Goal: Information Seeking & Learning: Check status

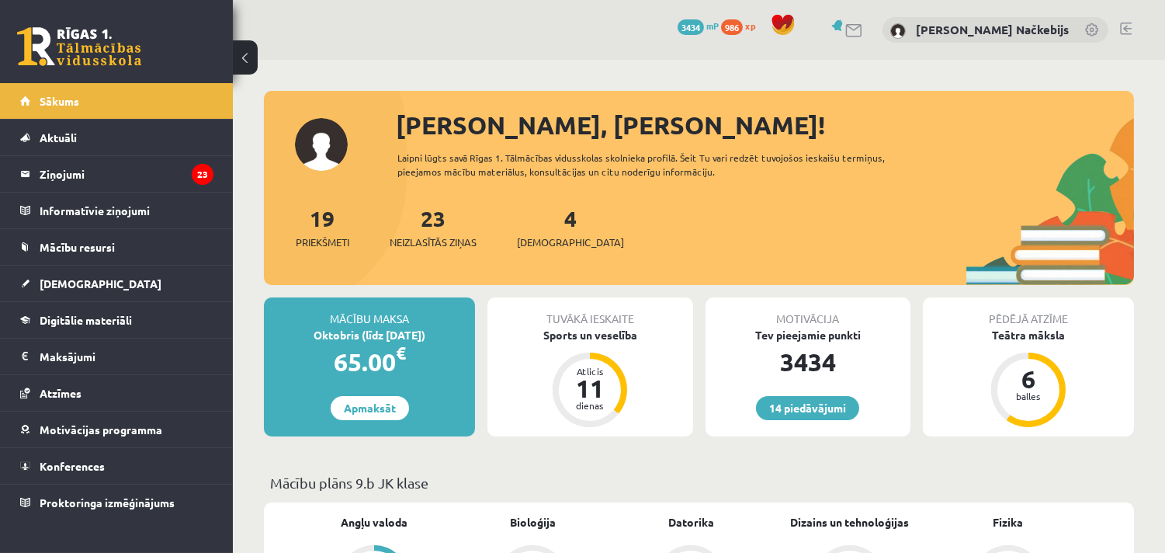
click at [1120, 26] on link at bounding box center [1126, 29] width 12 height 12
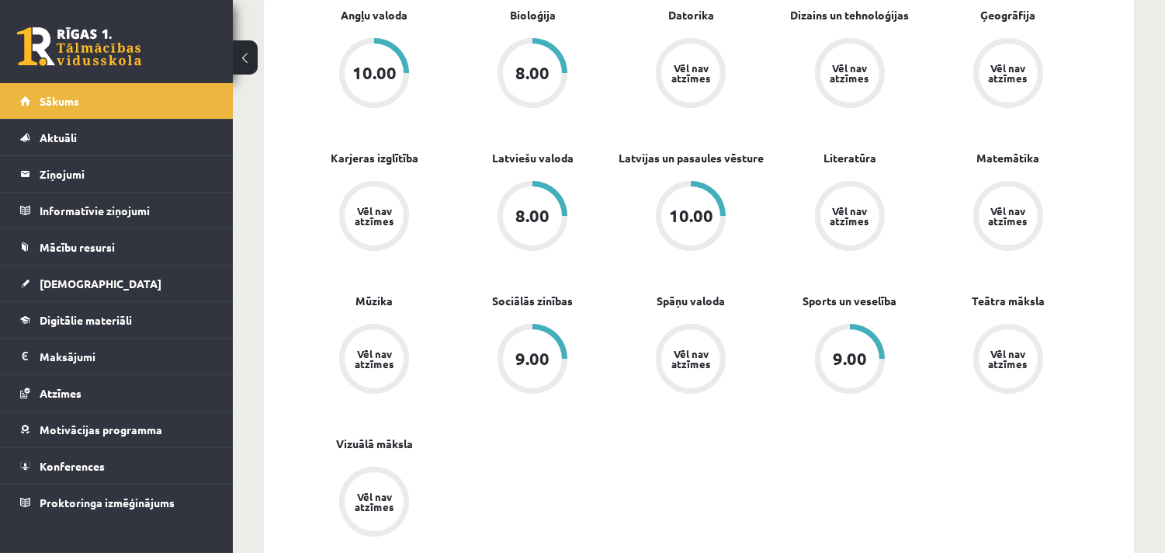
scroll to position [511, 0]
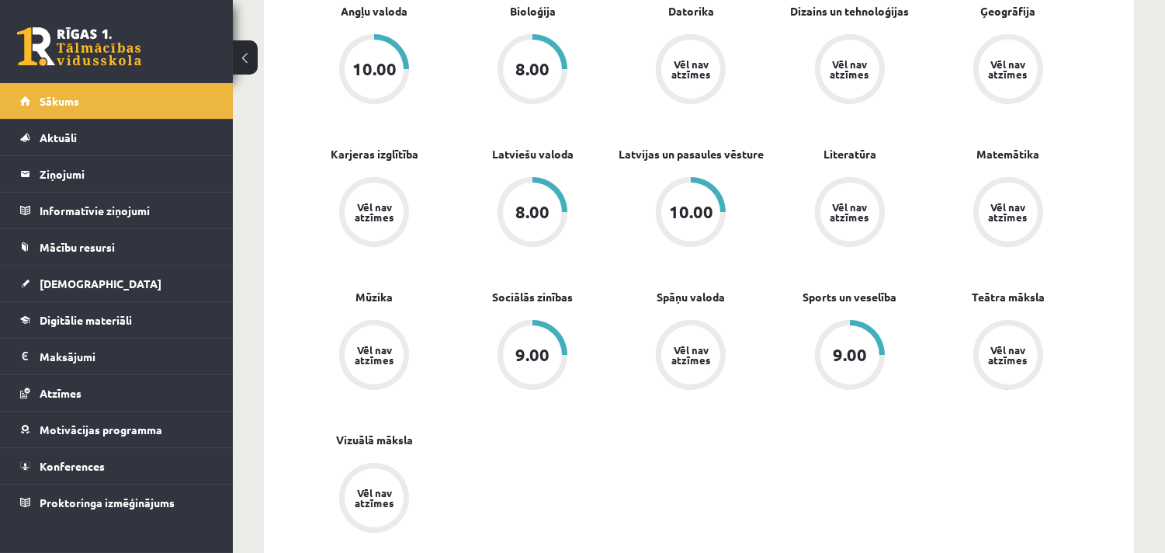
click at [693, 208] on div "10.00" at bounding box center [691, 211] width 44 height 17
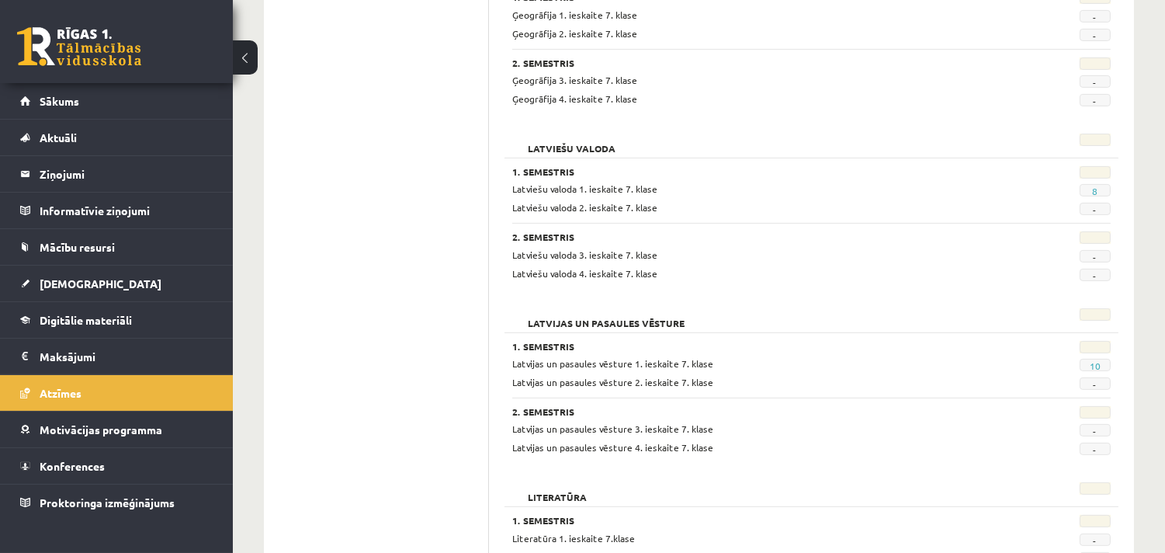
scroll to position [1012, 0]
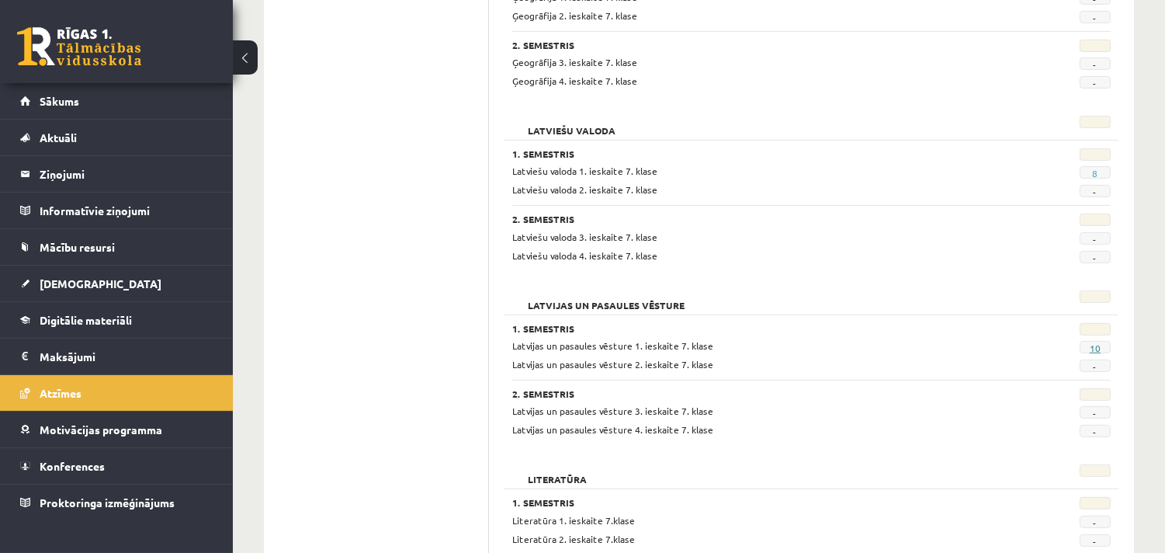
click at [1092, 345] on link "10" at bounding box center [1095, 348] width 11 height 12
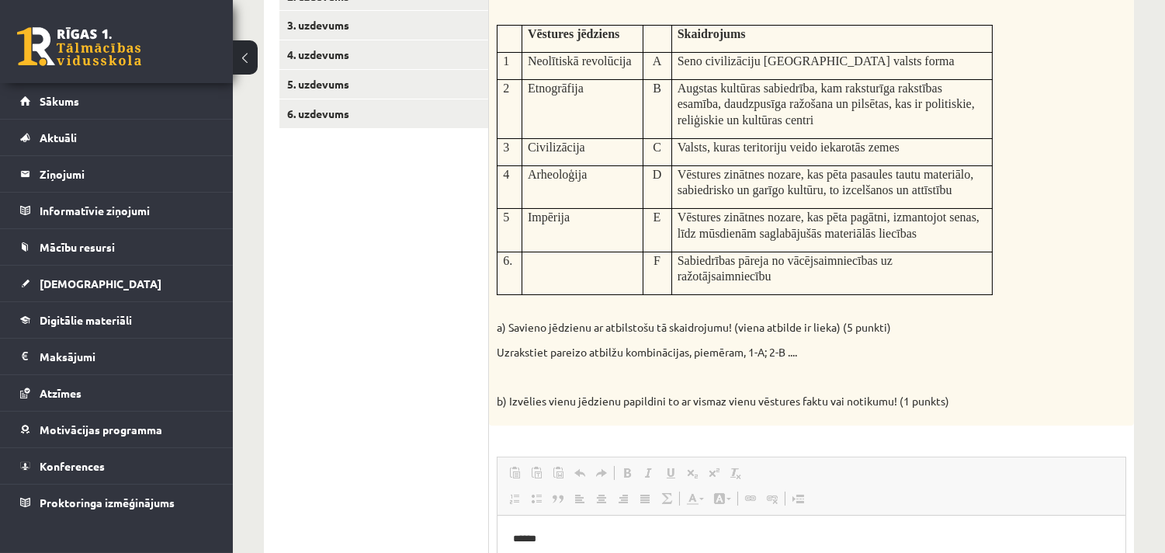
scroll to position [246, 0]
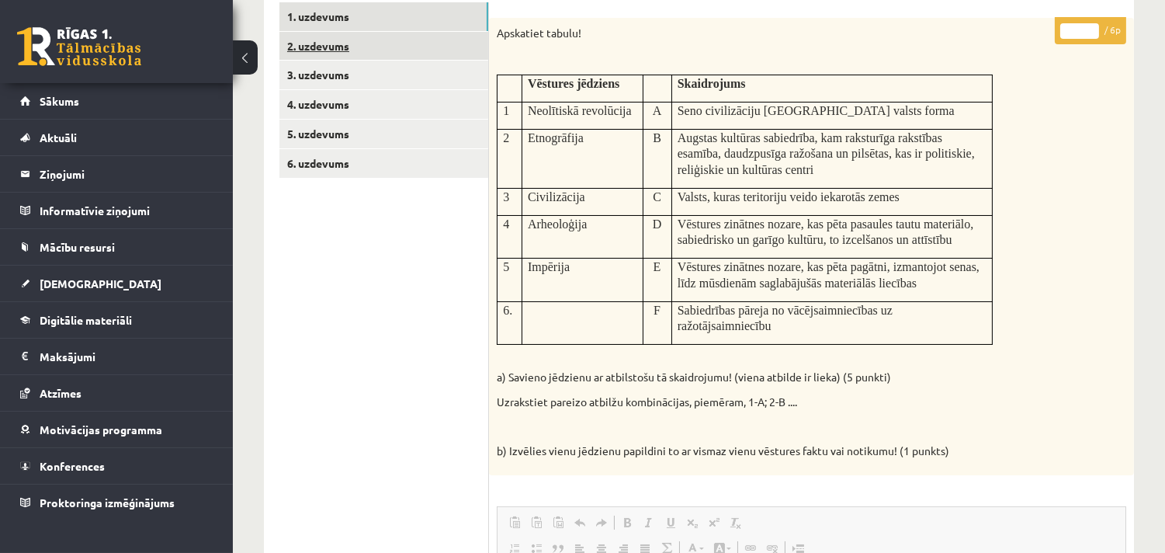
click at [423, 42] on link "2. uzdevums" at bounding box center [383, 46] width 209 height 29
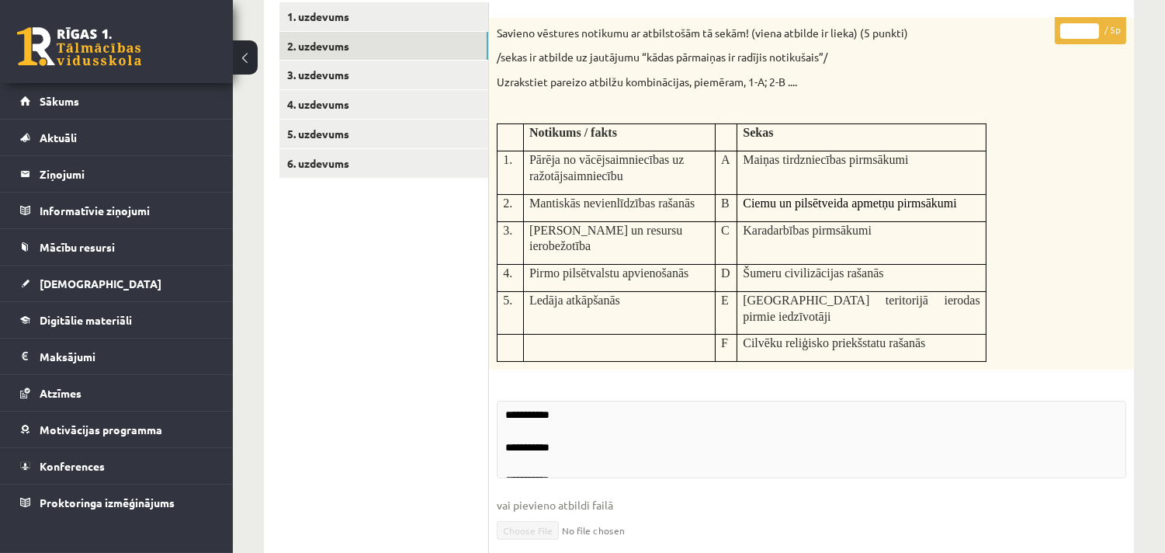
click at [738, 250] on tbody "Notikums / fakts Sekas 1. Pārēja no vācējsaimniecības uz ražotājsaimniecību A M…" at bounding box center [742, 243] width 489 height 238
click at [738, 265] on td "Šumeru civilizācijas rašanās" at bounding box center [862, 278] width 249 height 27
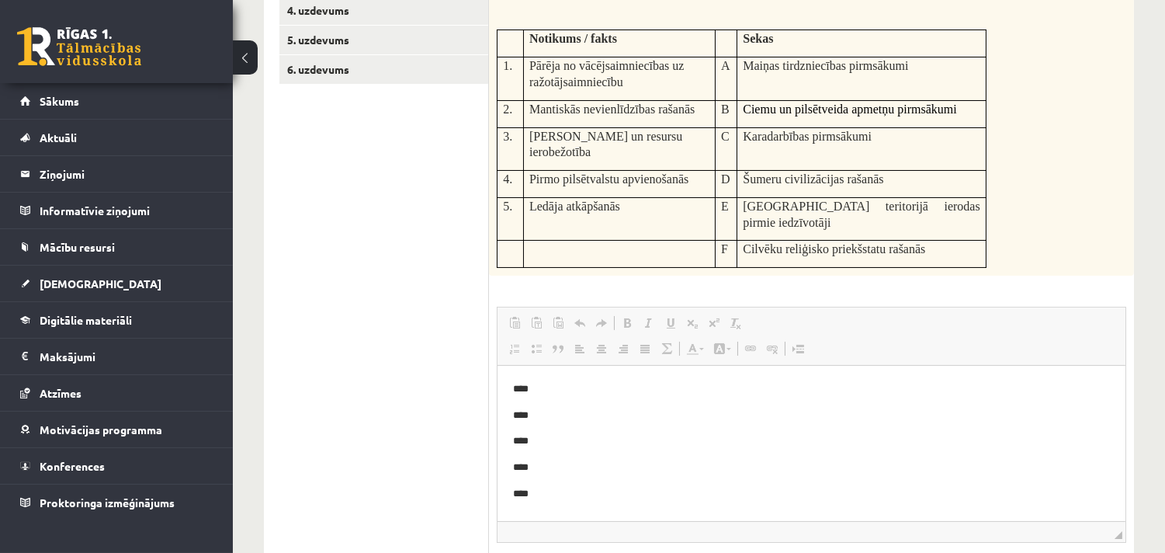
scroll to position [0, 0]
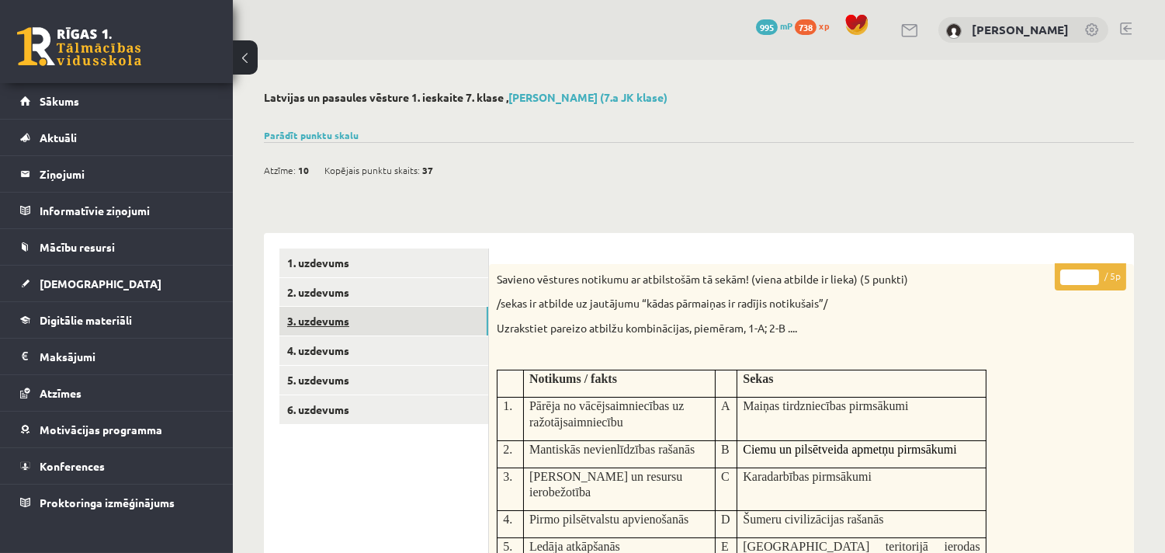
click at [423, 314] on link "3. uzdevums" at bounding box center [383, 321] width 209 height 29
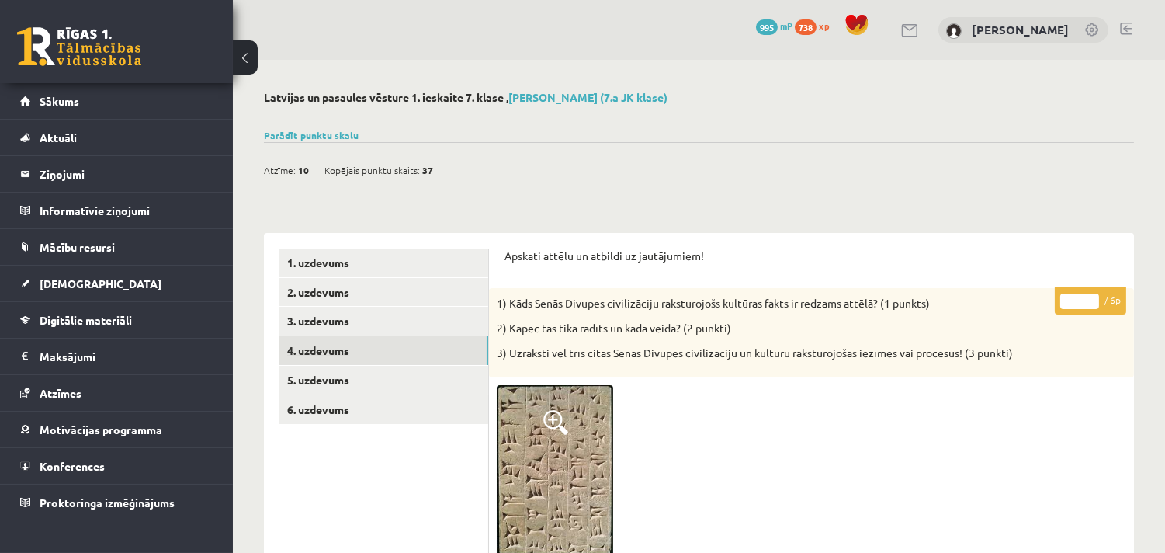
click at [422, 347] on link "4. uzdevums" at bounding box center [383, 350] width 209 height 29
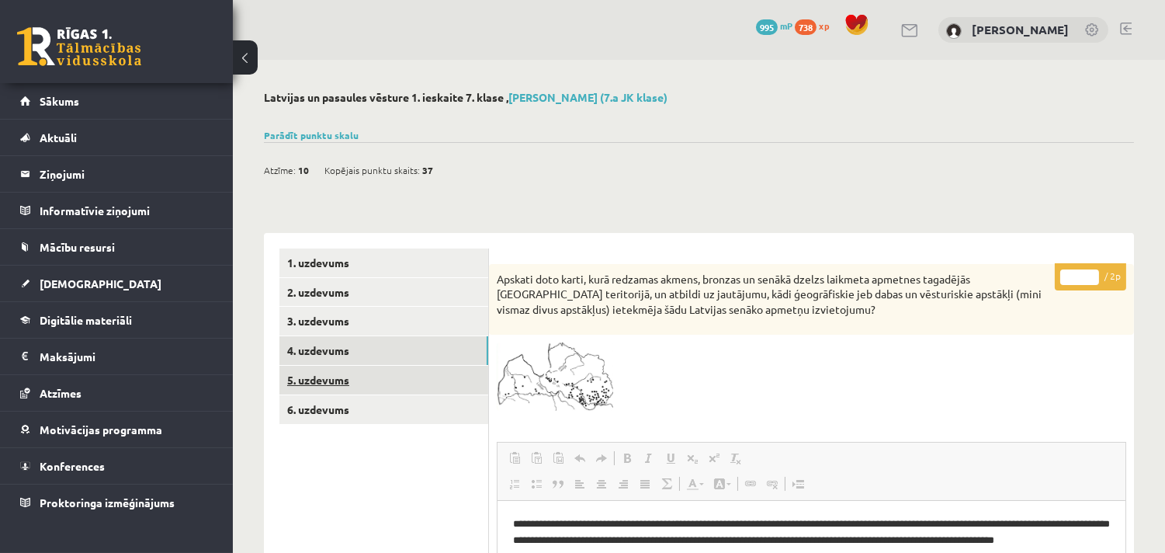
click at [419, 377] on link "5. uzdevums" at bounding box center [383, 380] width 209 height 29
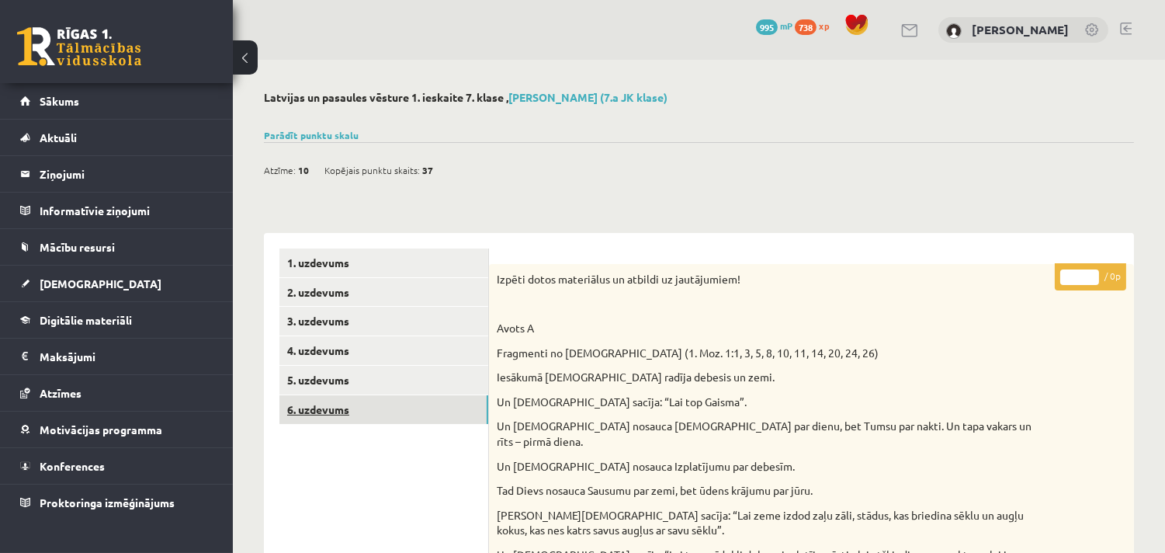
click at [413, 401] on link "6. uzdevums" at bounding box center [383, 409] width 209 height 29
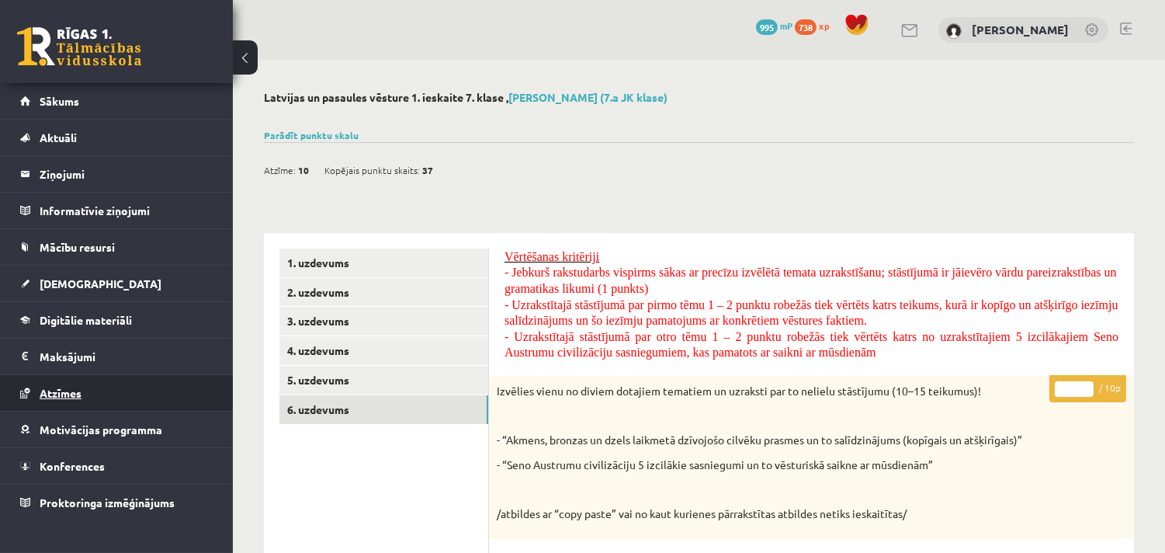
click at [150, 392] on link "Atzīmes" at bounding box center [116, 393] width 193 height 36
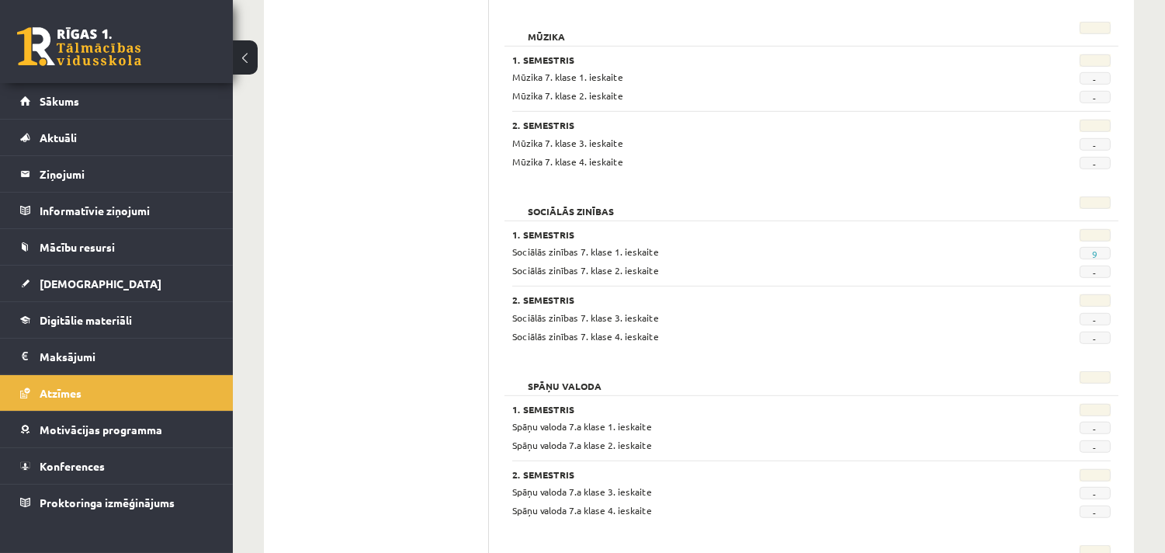
scroll to position [1803, 0]
click at [1093, 251] on link "9" at bounding box center [1094, 254] width 5 height 12
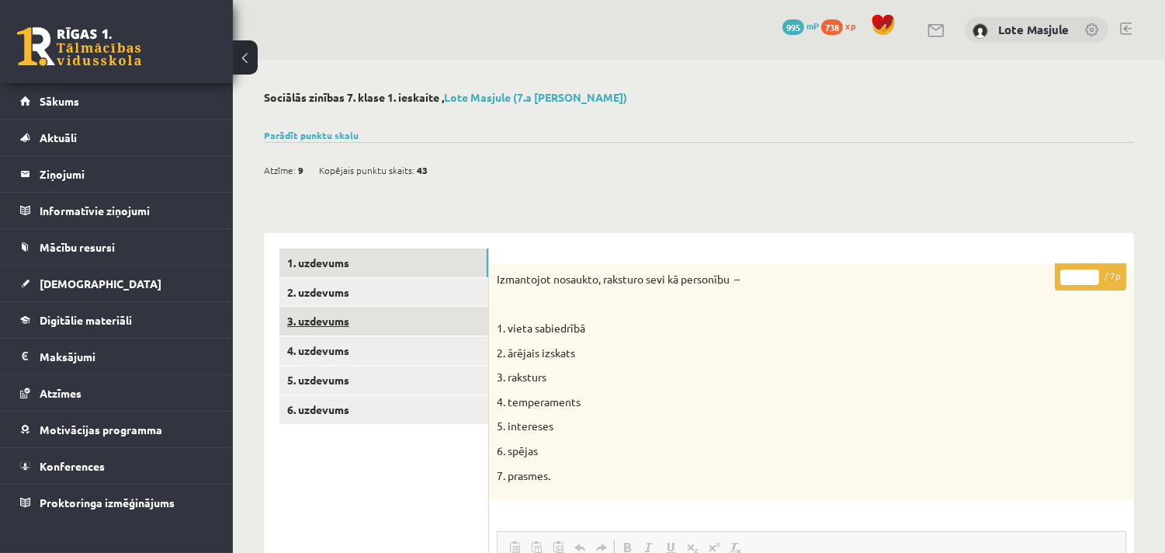
click at [448, 314] on link "3. uzdevums" at bounding box center [383, 321] width 209 height 29
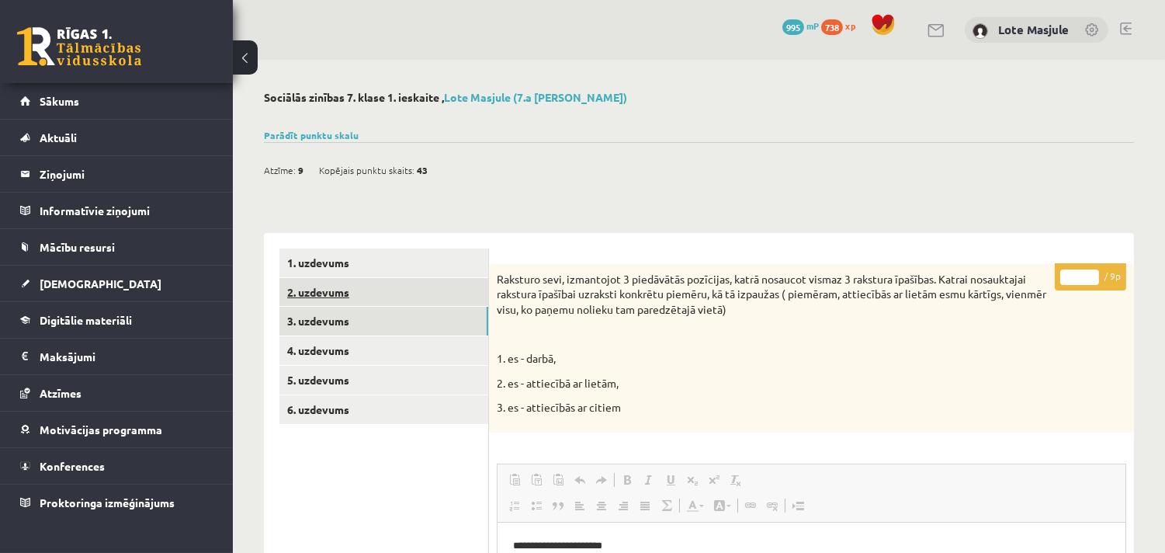
click at [467, 278] on link "2. uzdevums" at bounding box center [383, 292] width 209 height 29
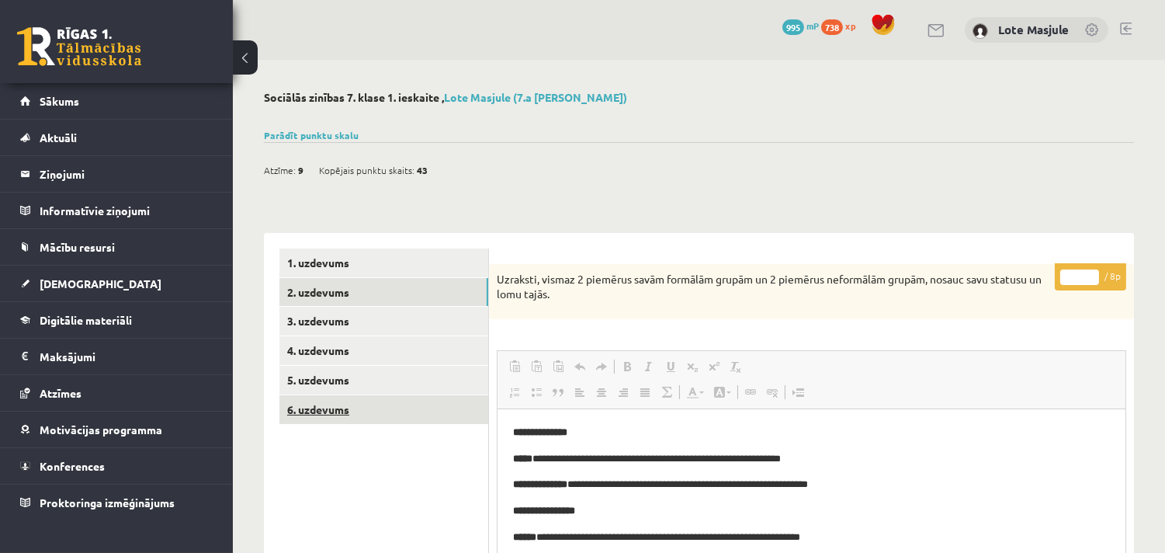
click at [443, 421] on link "6. uzdevums" at bounding box center [383, 409] width 209 height 29
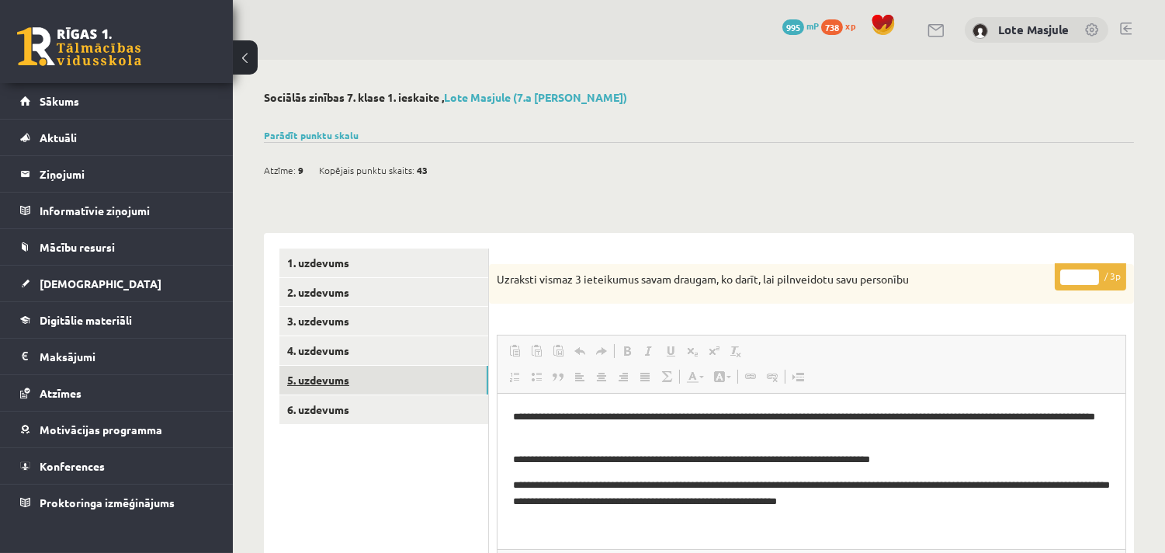
click at [437, 389] on link "5. uzdevums" at bounding box center [383, 380] width 209 height 29
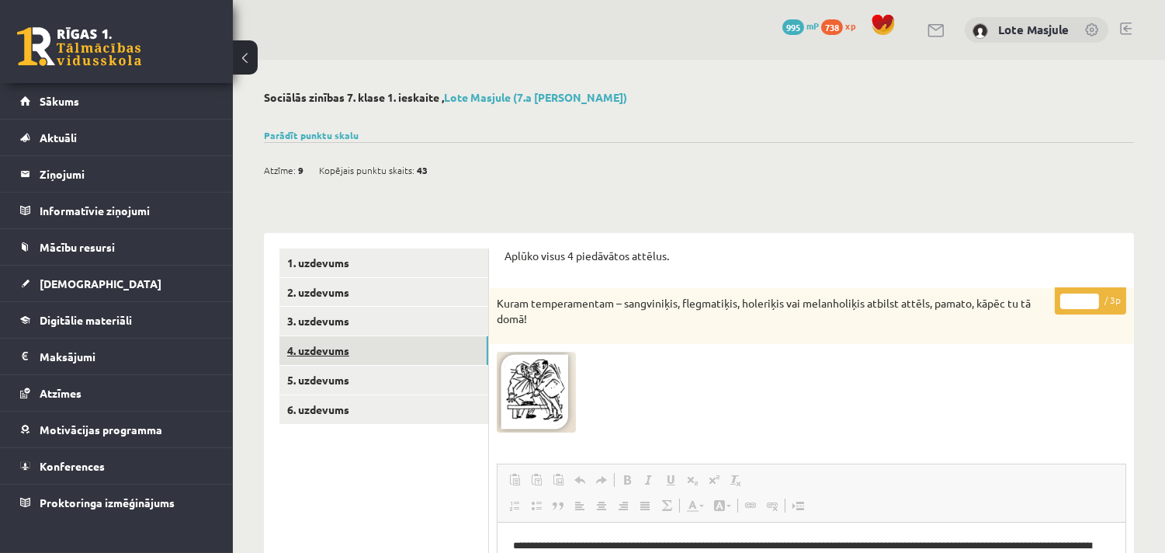
click at [431, 361] on link "4. uzdevums" at bounding box center [383, 350] width 209 height 29
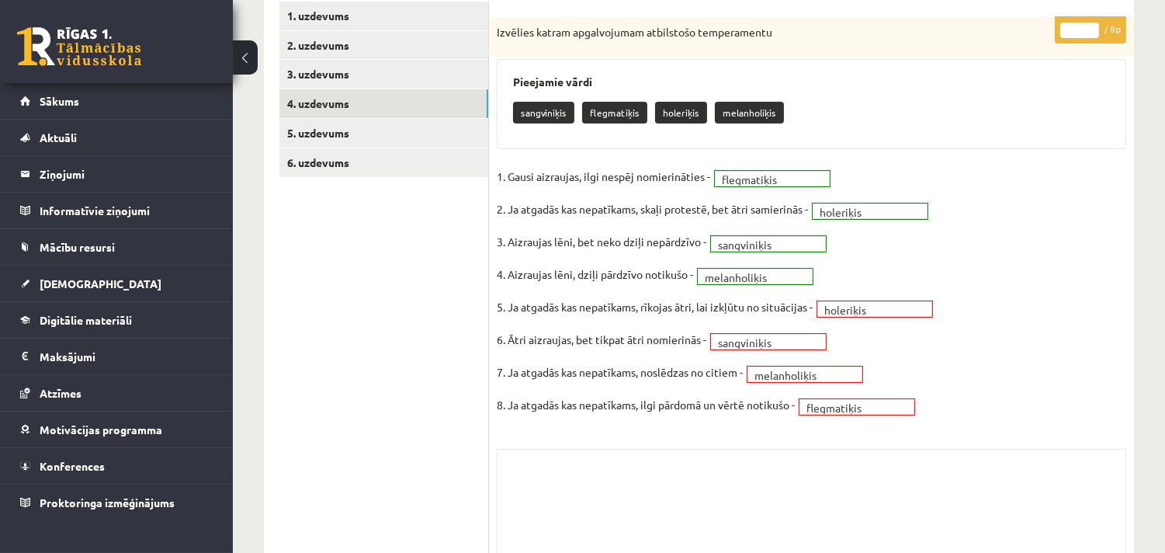
scroll to position [246, 0]
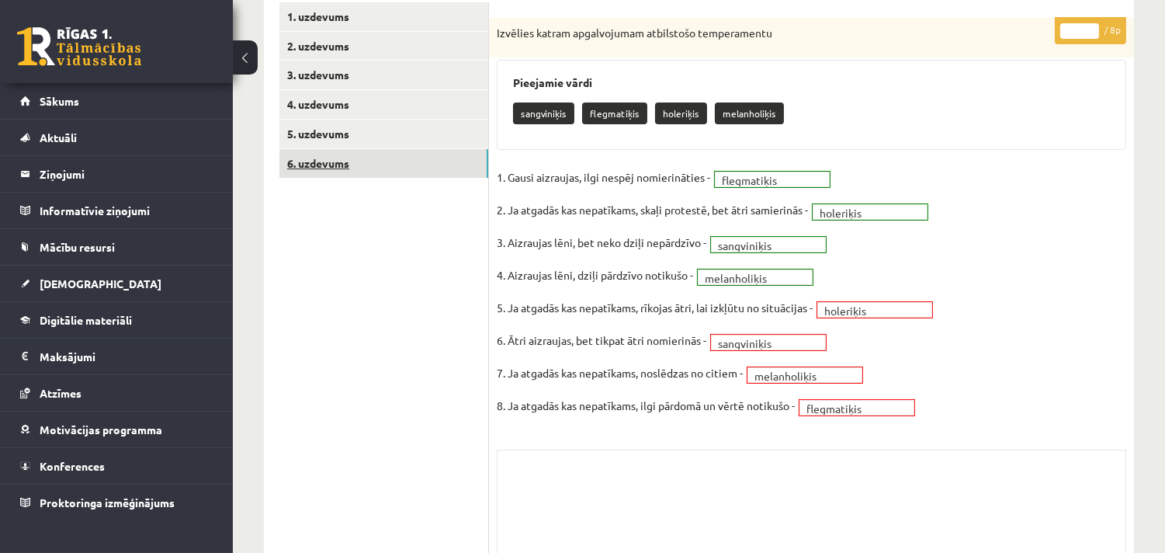
click at [446, 167] on link "6. uzdevums" at bounding box center [383, 163] width 209 height 29
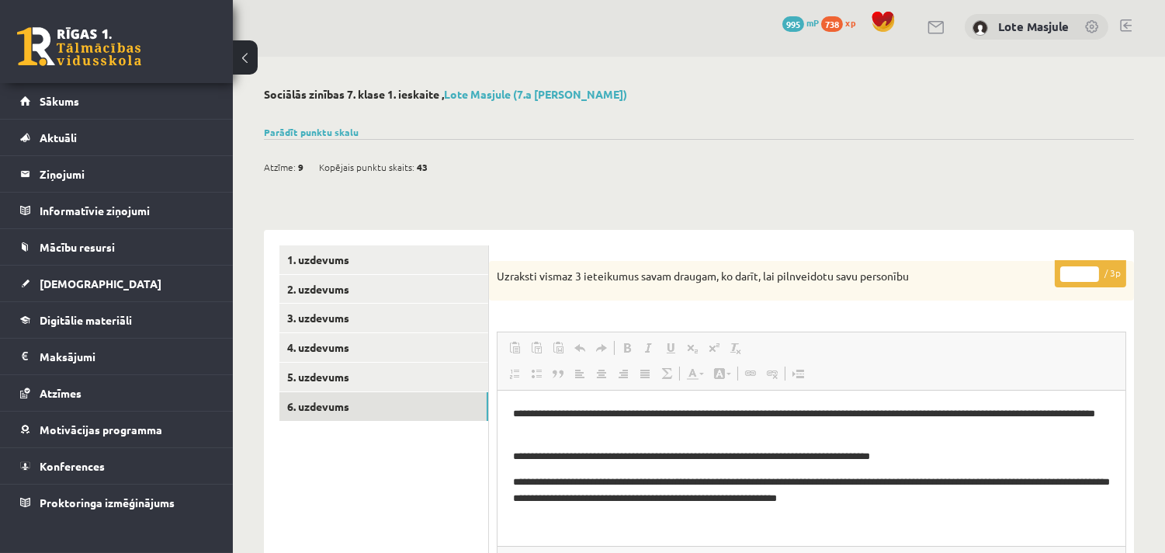
scroll to position [0, 0]
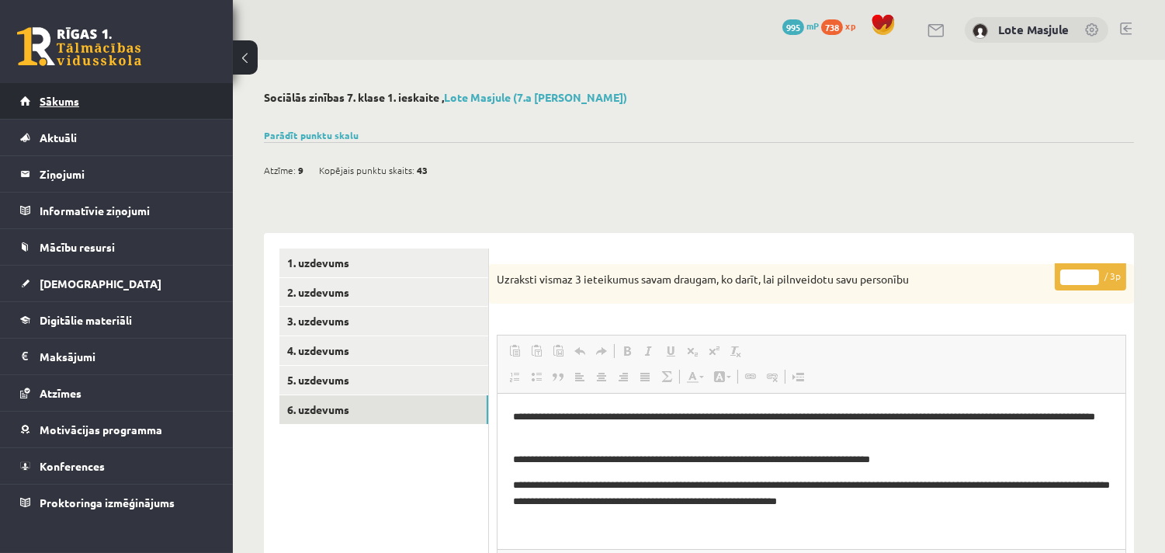
click at [177, 86] on link "Sākums" at bounding box center [116, 101] width 193 height 36
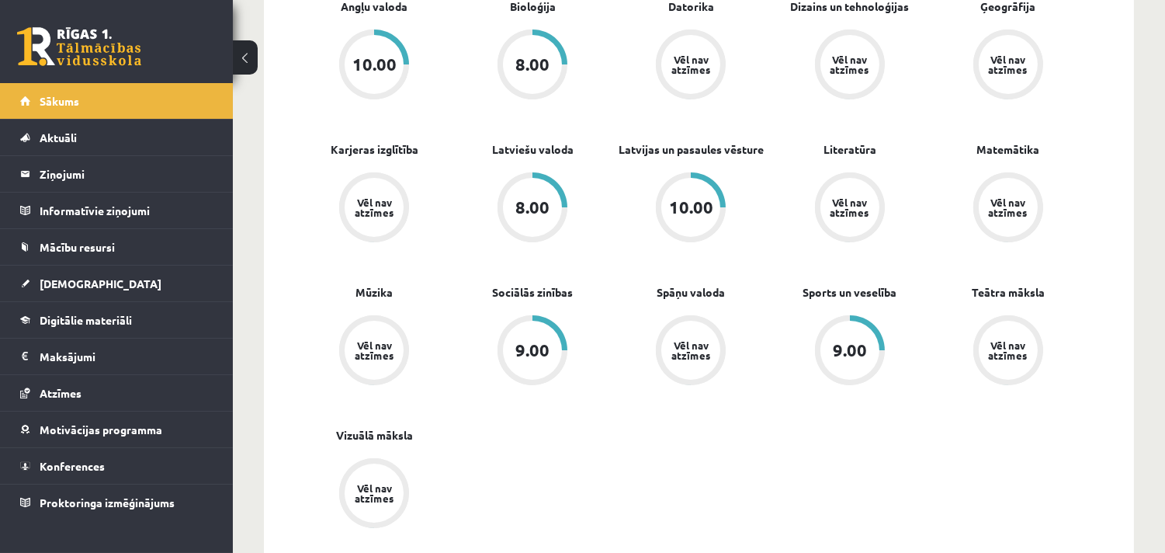
scroll to position [516, 0]
click at [835, 342] on div "9.00" at bounding box center [850, 349] width 34 height 17
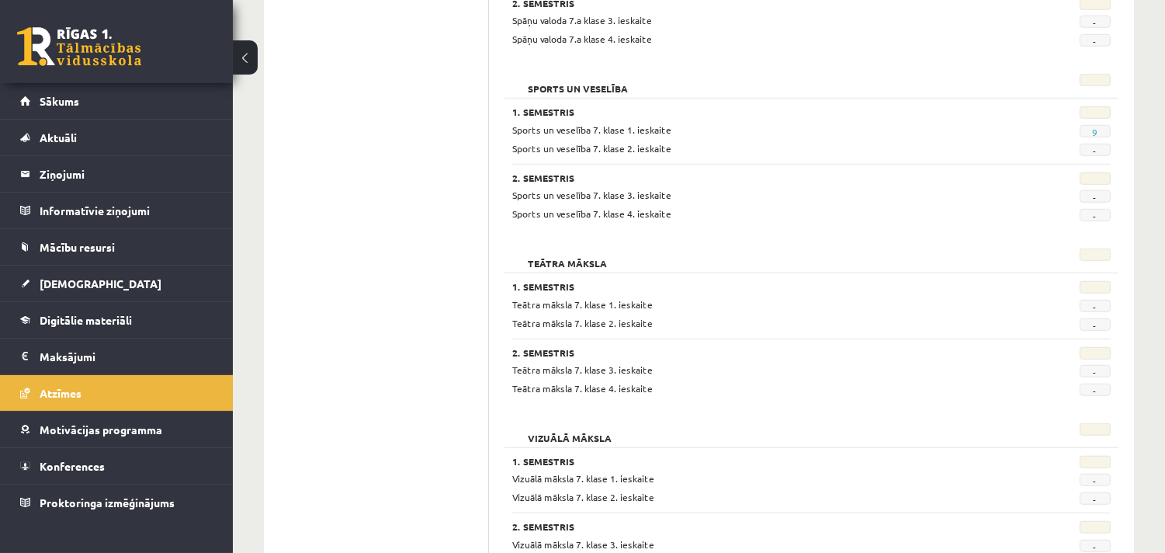
scroll to position [2272, 0]
click at [1091, 129] on span "9" at bounding box center [1095, 134] width 31 height 12
click at [1095, 137] on link "9" at bounding box center [1094, 135] width 5 height 12
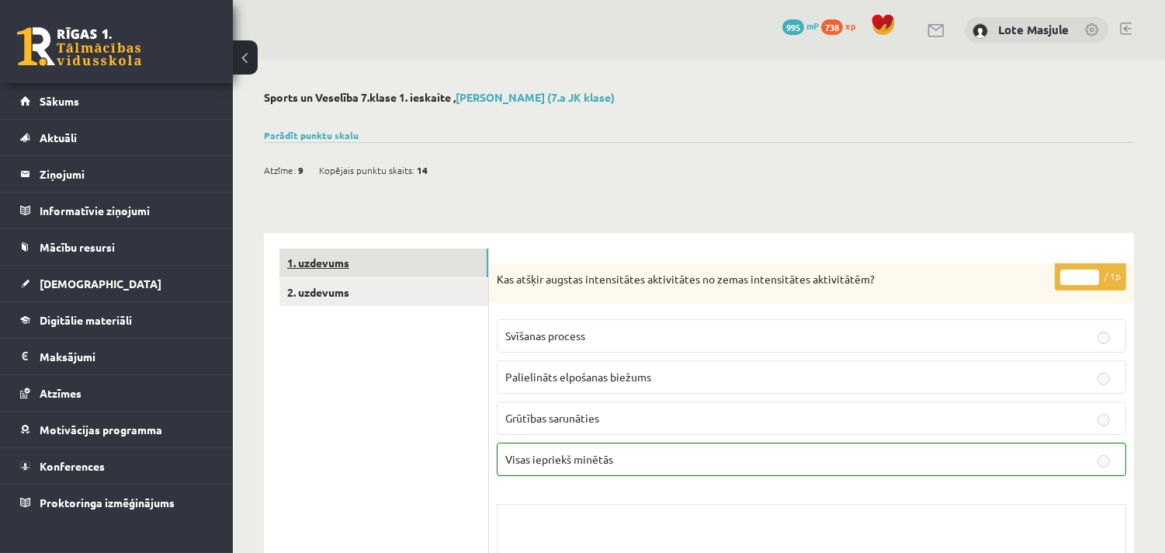
click at [447, 275] on link "1. uzdevums" at bounding box center [383, 262] width 209 height 29
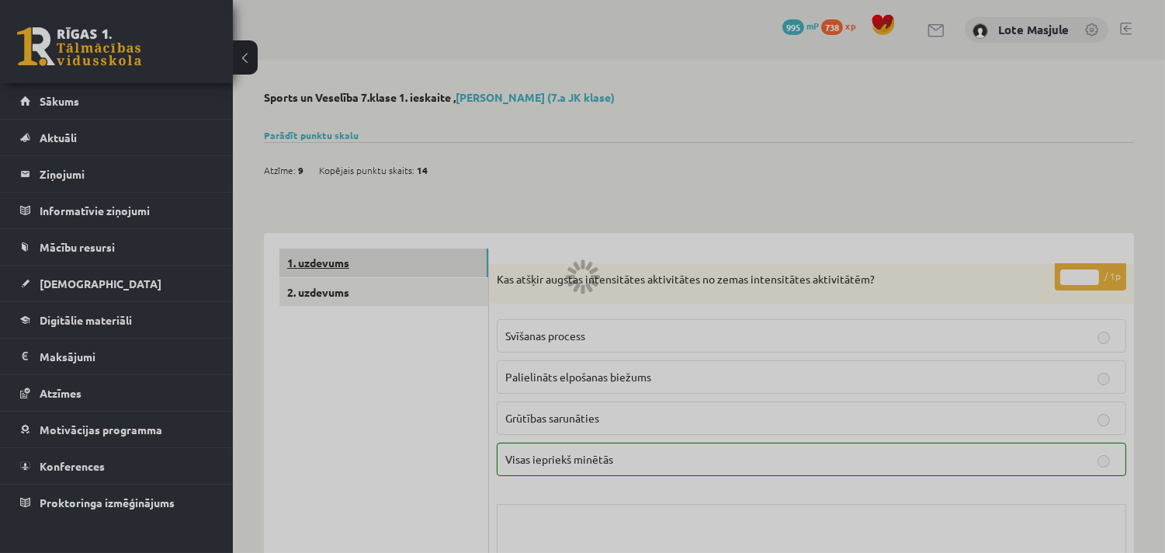
click at [447, 275] on link "1. uzdevums" at bounding box center [383, 262] width 209 height 29
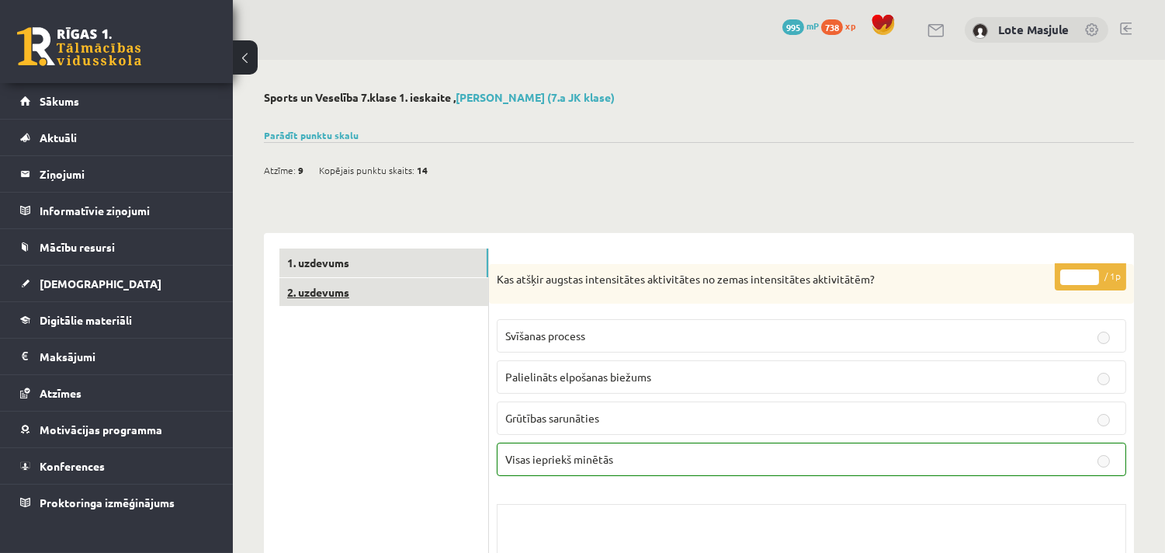
click at [447, 289] on link "2. uzdevums" at bounding box center [383, 292] width 209 height 29
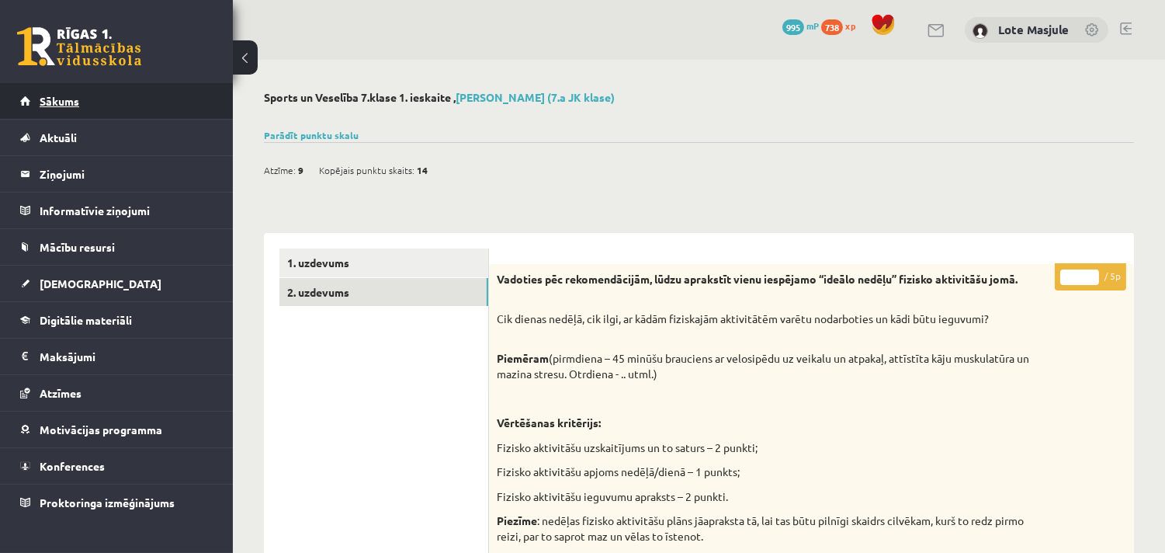
click at [166, 91] on link "Sākums" at bounding box center [116, 101] width 193 height 36
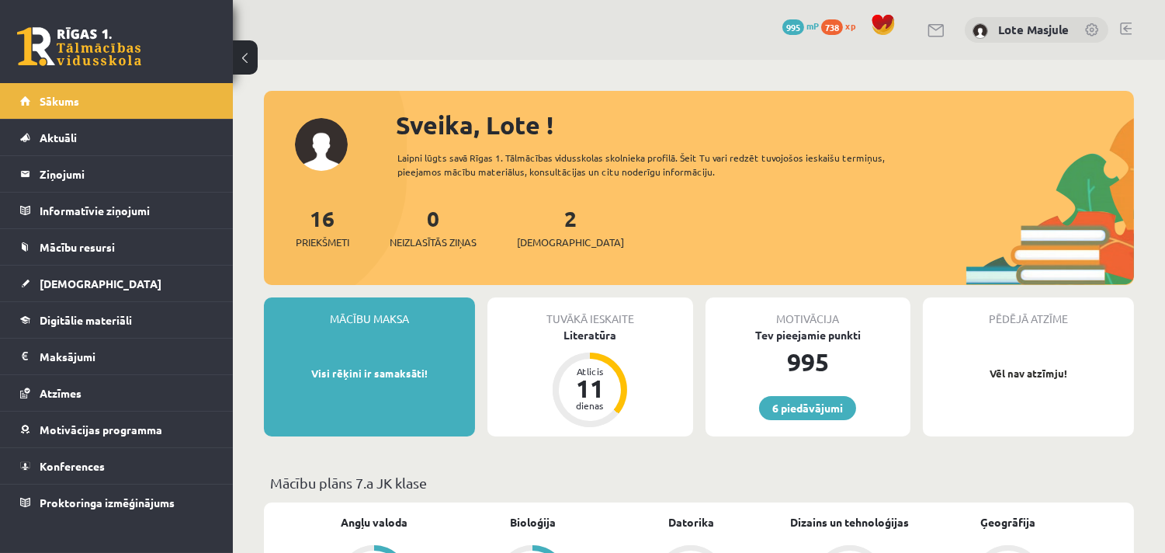
click at [848, 28] on span "xp" at bounding box center [850, 25] width 10 height 12
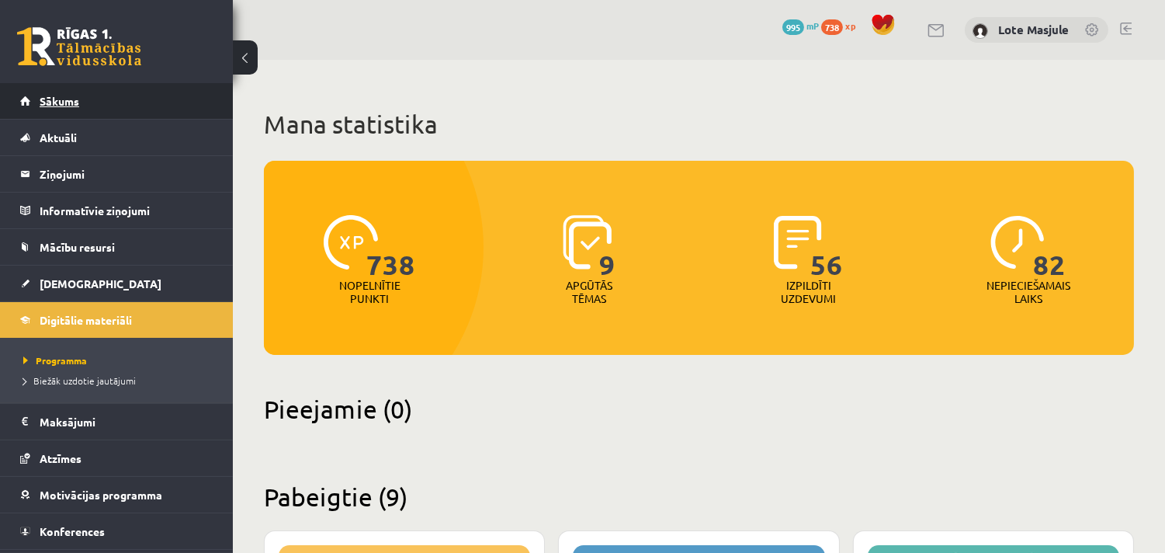
click at [151, 99] on link "Sākums" at bounding box center [116, 101] width 193 height 36
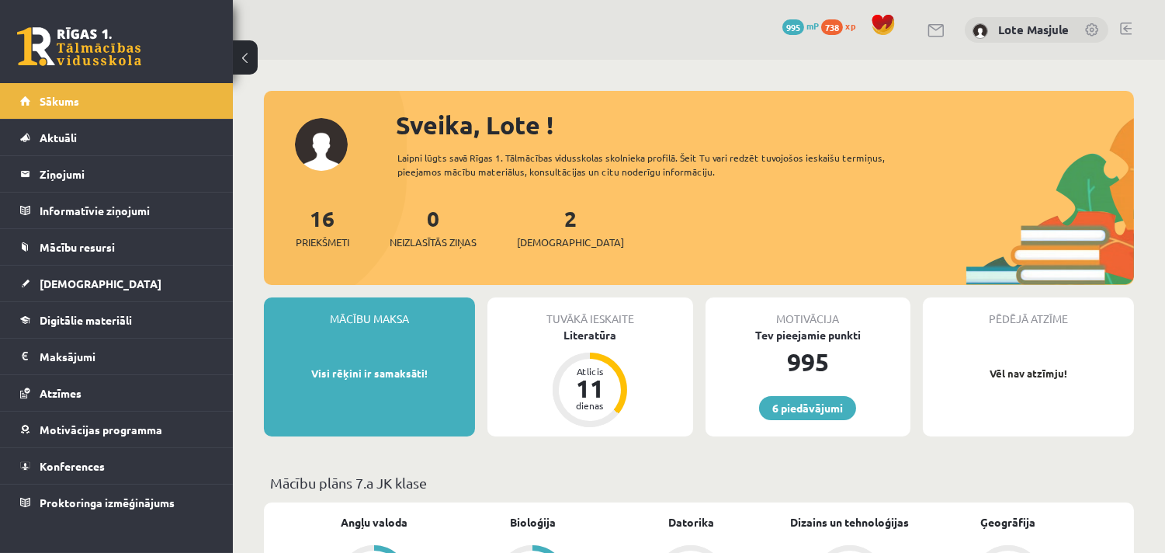
click at [1113, 13] on div "6 Dāvanas 995 mP 738 xp Lote Masjule" at bounding box center [699, 30] width 932 height 60
click at [1124, 19] on div "6 Dāvanas 995 mP 738 xp Lote Masjule" at bounding box center [699, 30] width 932 height 60
click at [1124, 26] on link at bounding box center [1126, 29] width 12 height 12
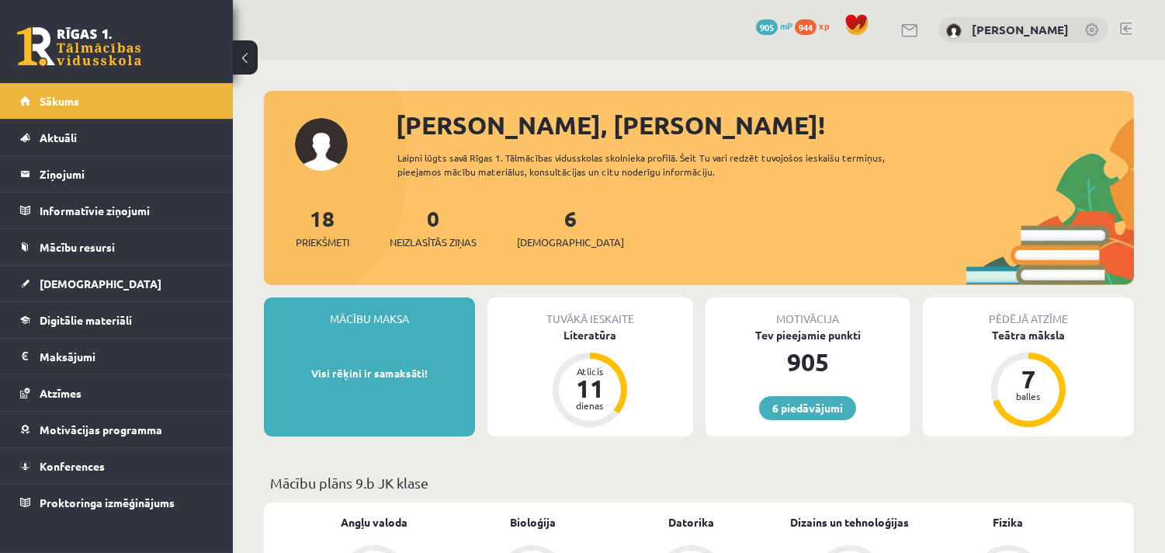
click at [1128, 32] on link at bounding box center [1126, 29] width 12 height 12
